Goal: Register for event/course

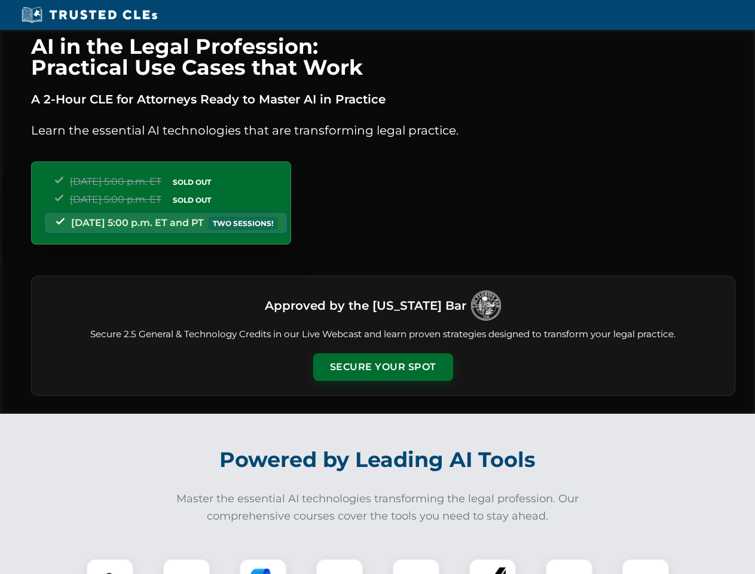
click at [383, 367] on button "Secure Your Spot" at bounding box center [383, 368] width 140 height 28
click at [110, 566] on img at bounding box center [110, 582] width 35 height 35
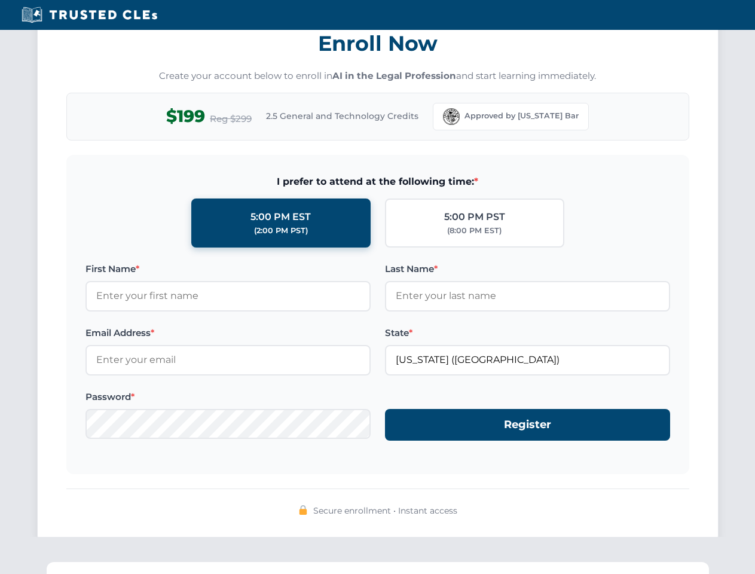
scroll to position [1174, 0]
